Goal: Transaction & Acquisition: Purchase product/service

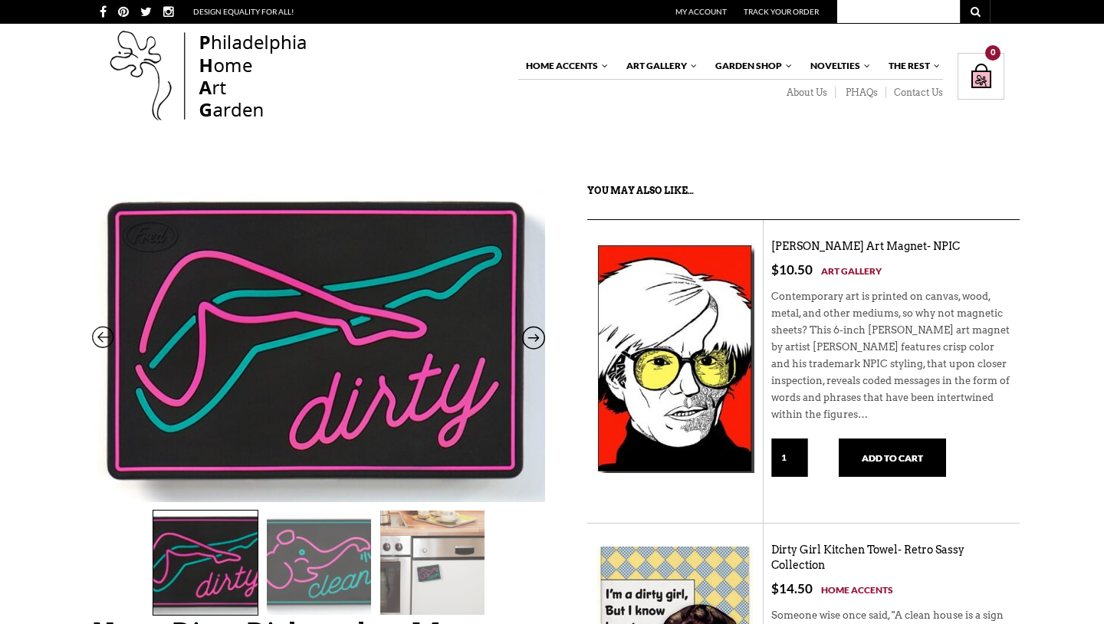
click at [99, 331] on icon at bounding box center [103, 341] width 23 height 20
click at [540, 337] on icon at bounding box center [533, 341] width 23 height 20
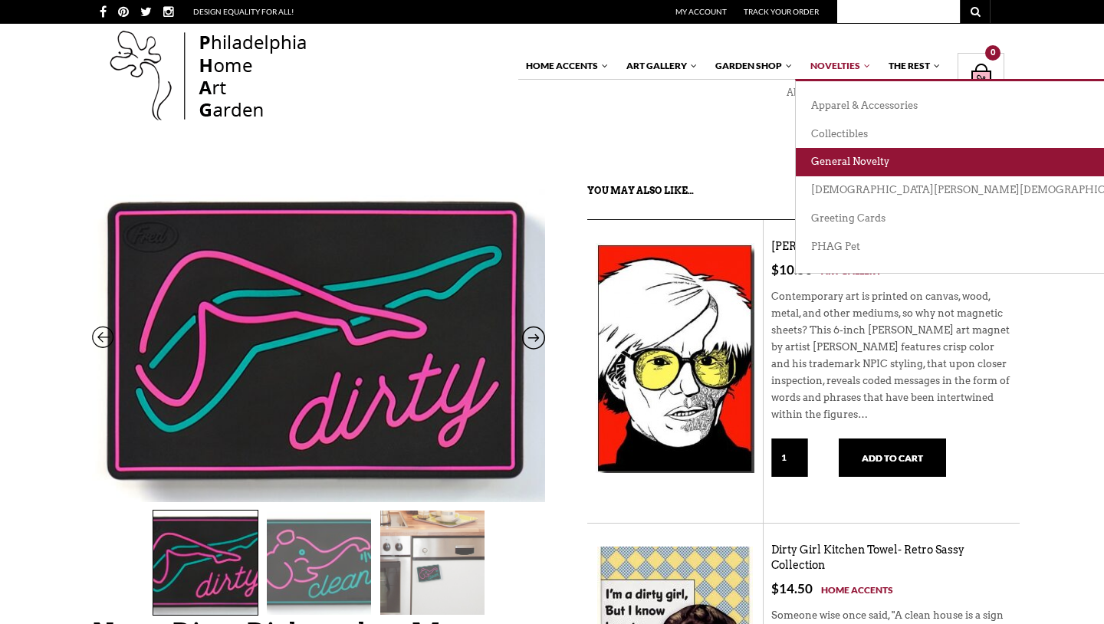
click at [858, 155] on link "General Novelty" at bounding box center [1034, 162] width 477 height 28
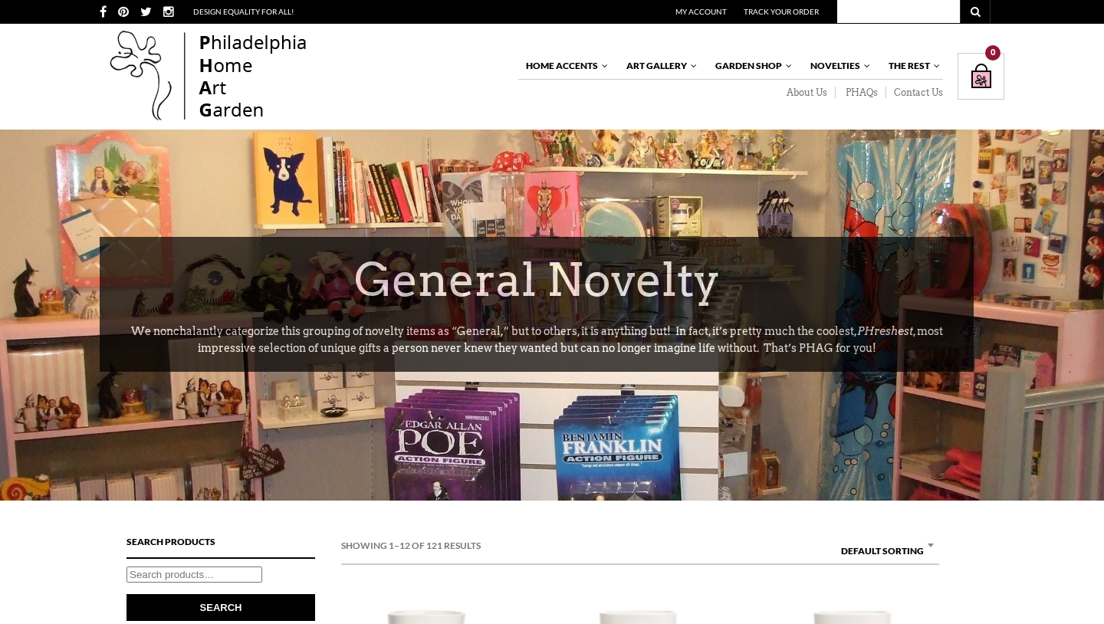
click at [883, 9] on input "text" at bounding box center [898, 11] width 123 height 23
type input "dishwasher"
click at [975, 12] on button "submit" at bounding box center [975, 11] width 31 height 23
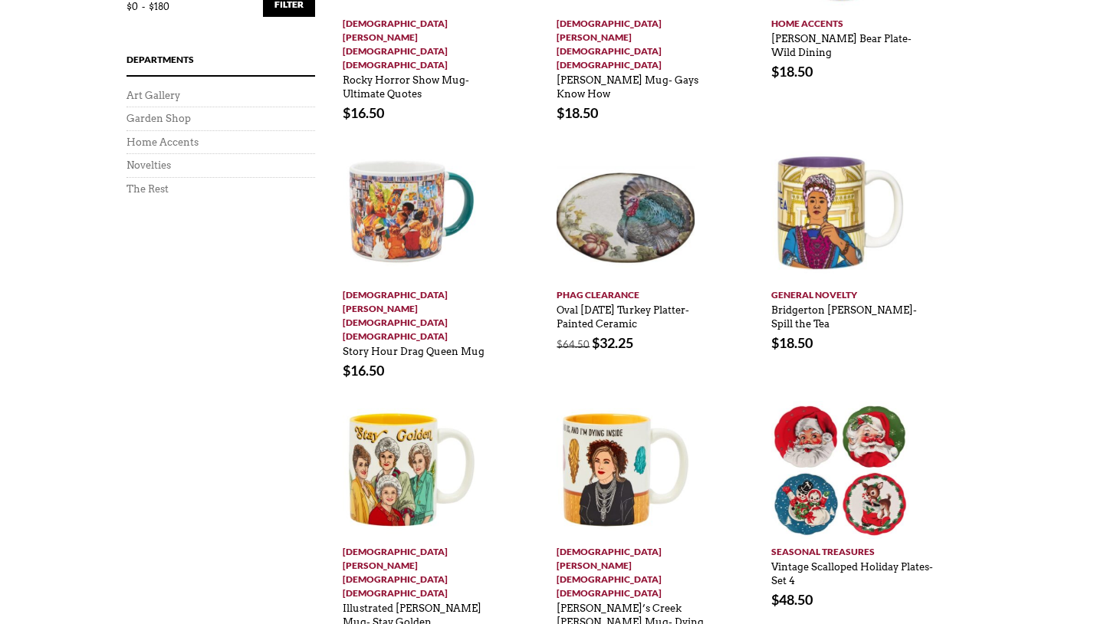
scroll to position [923, 0]
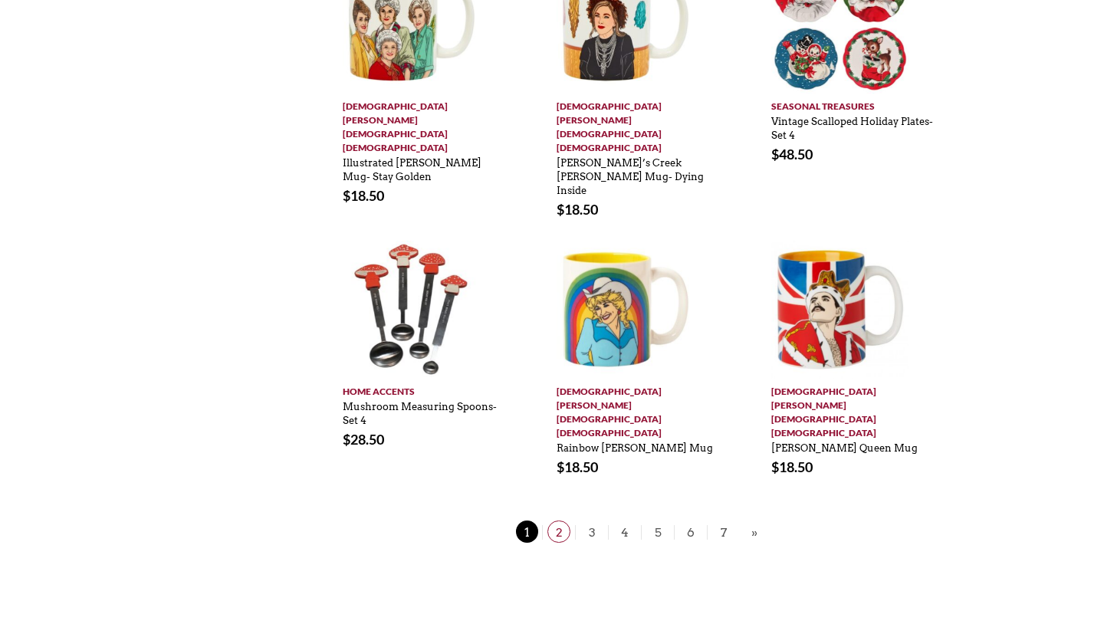
click at [558, 521] on span "2" at bounding box center [559, 532] width 23 height 22
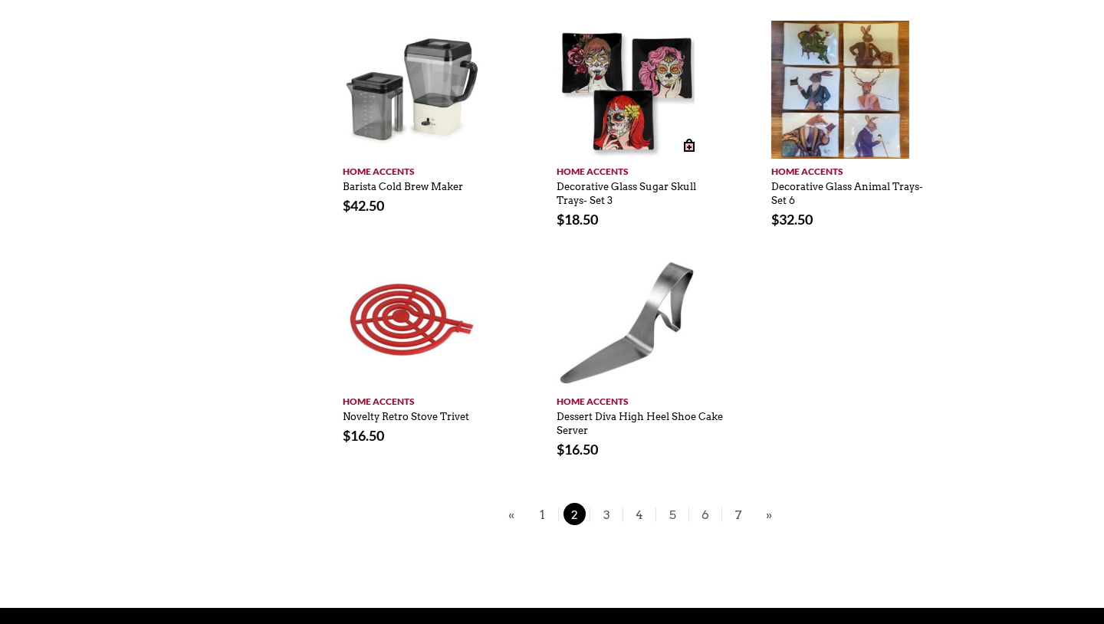
scroll to position [847, 0]
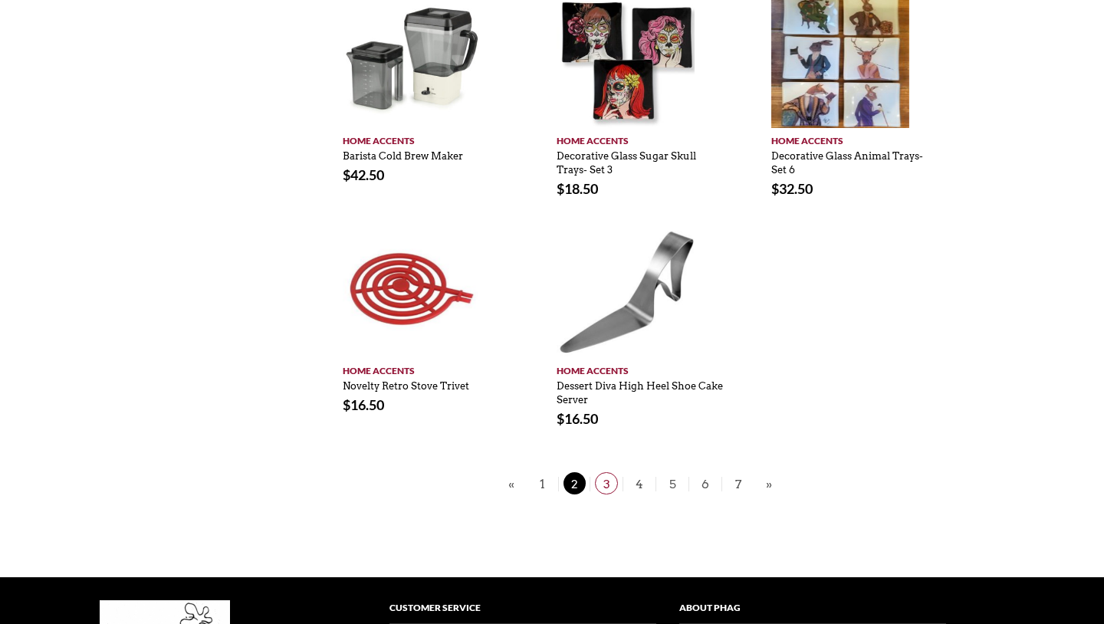
click at [605, 472] on span "3" at bounding box center [606, 483] width 23 height 22
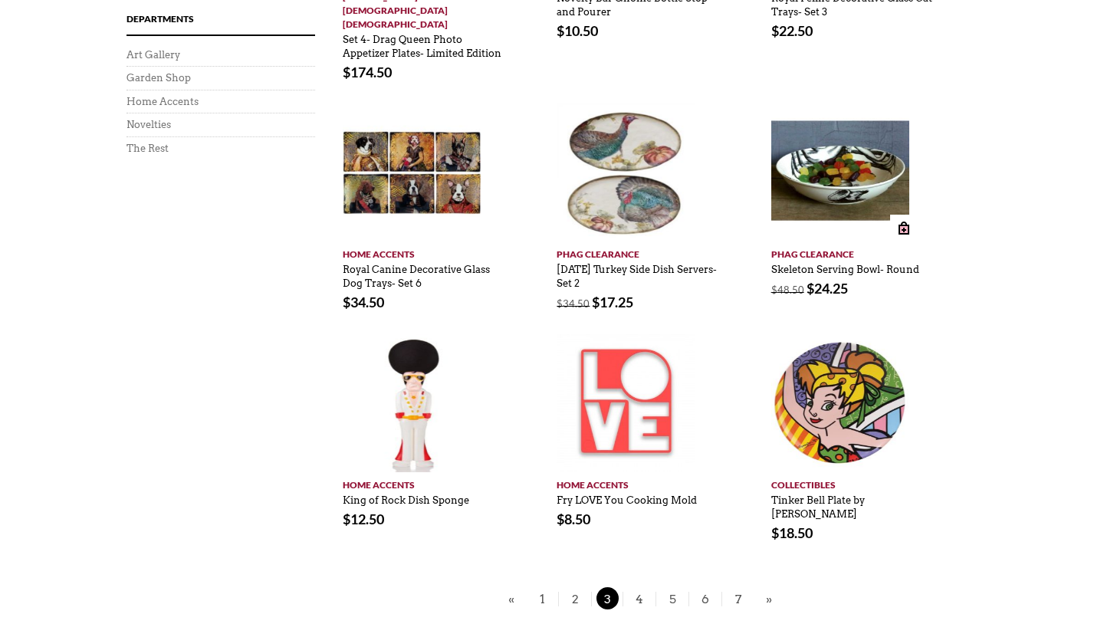
scroll to position [689, 0]
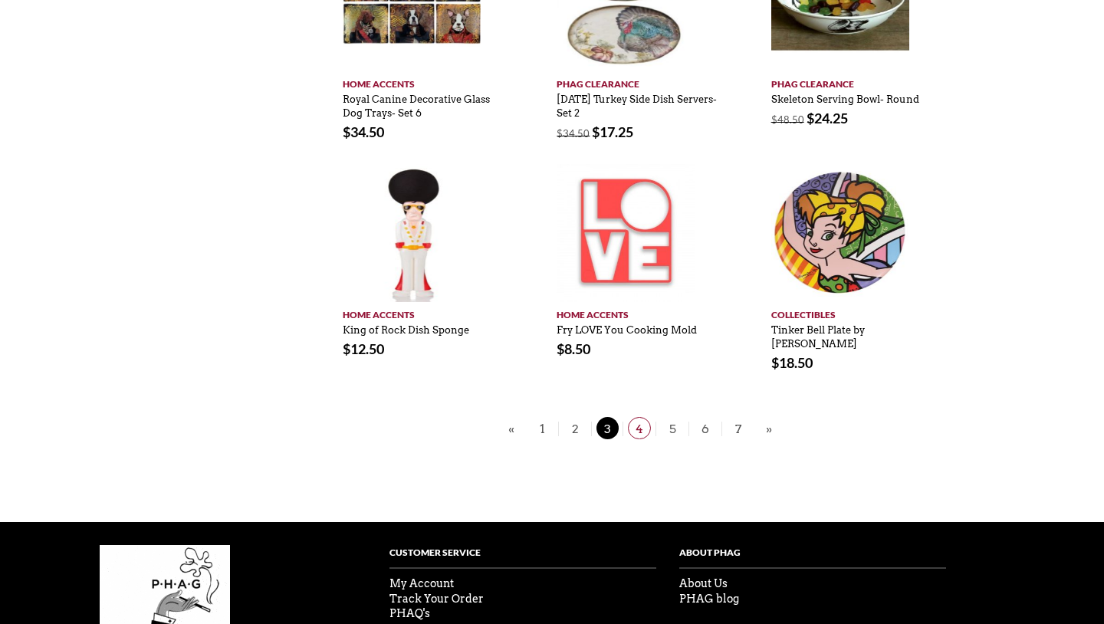
click at [642, 417] on span "4" at bounding box center [639, 428] width 23 height 22
